Goal: Ask a question

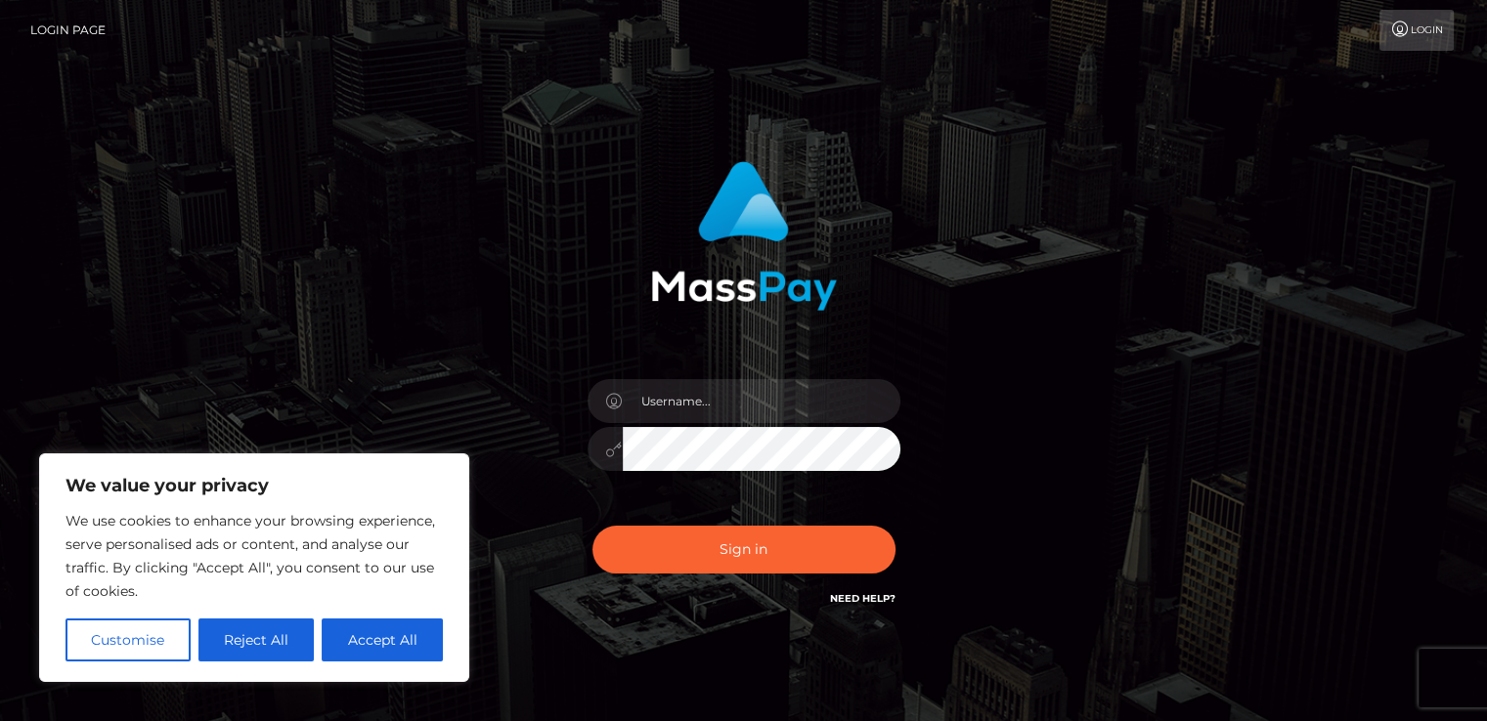
click at [852, 599] on link "Need Help?" at bounding box center [862, 598] width 65 height 13
click at [433, 639] on button "Accept All" at bounding box center [382, 640] width 121 height 43
checkbox input "true"
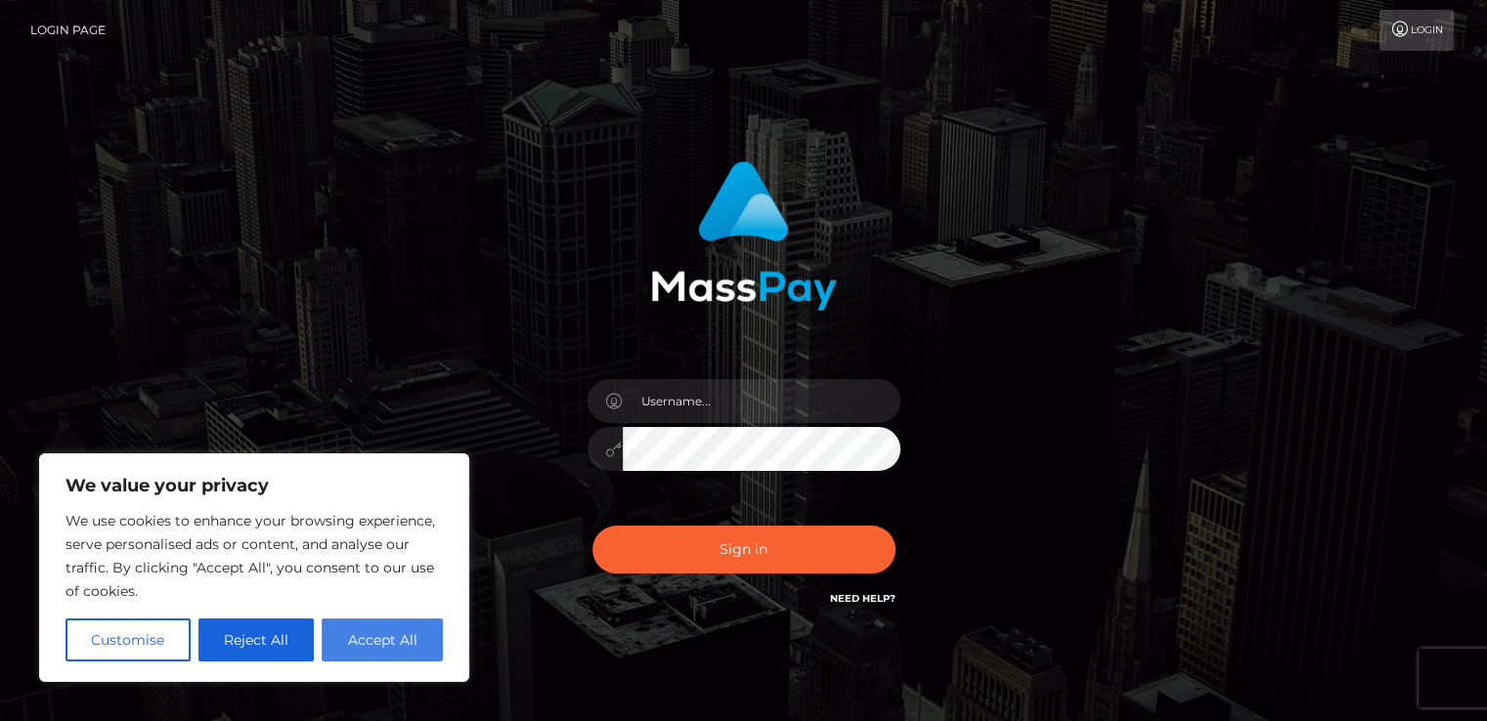
checkbox input "true"
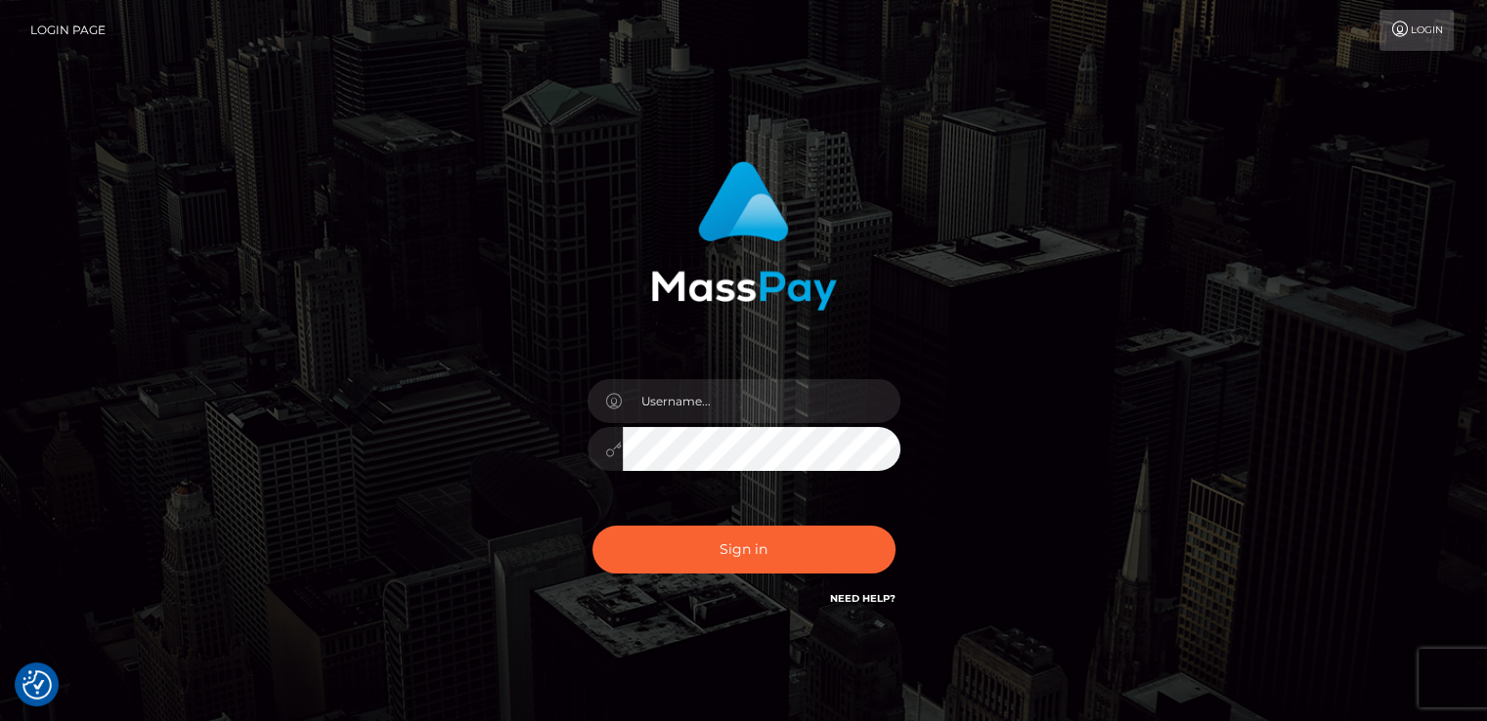
click at [1407, 44] on link "Login" at bounding box center [1416, 30] width 74 height 41
